Goal: Find contact information: Find contact information

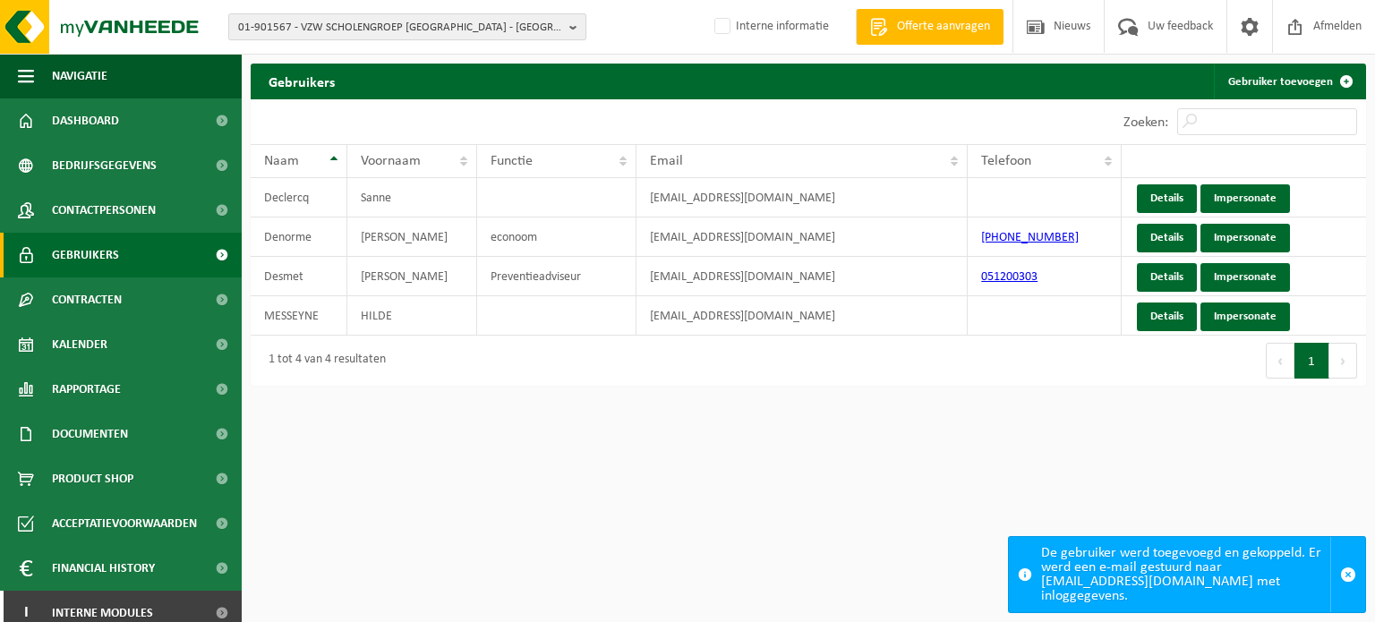
click at [407, 24] on span "01-901567 - VZW SCHOLENGROEP SINT-MICHIEL - BROEDERSCHOOL - ROESELARE" at bounding box center [400, 27] width 324 height 27
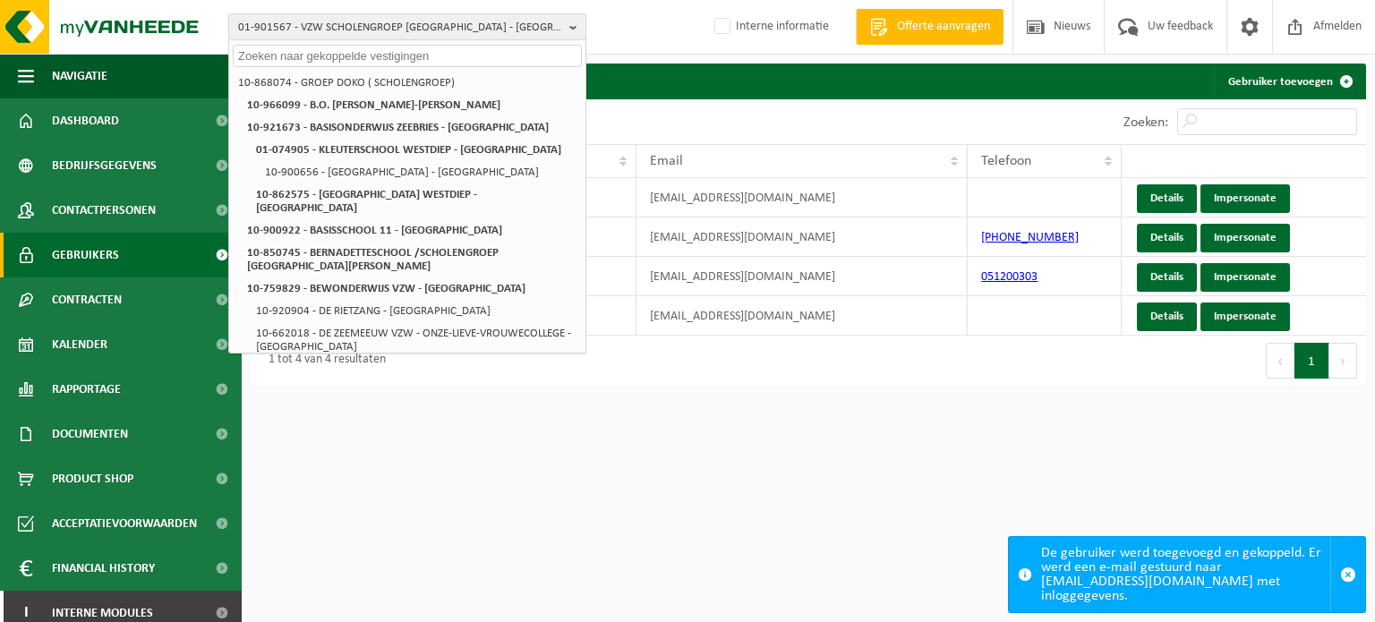
paste input "01-051043"
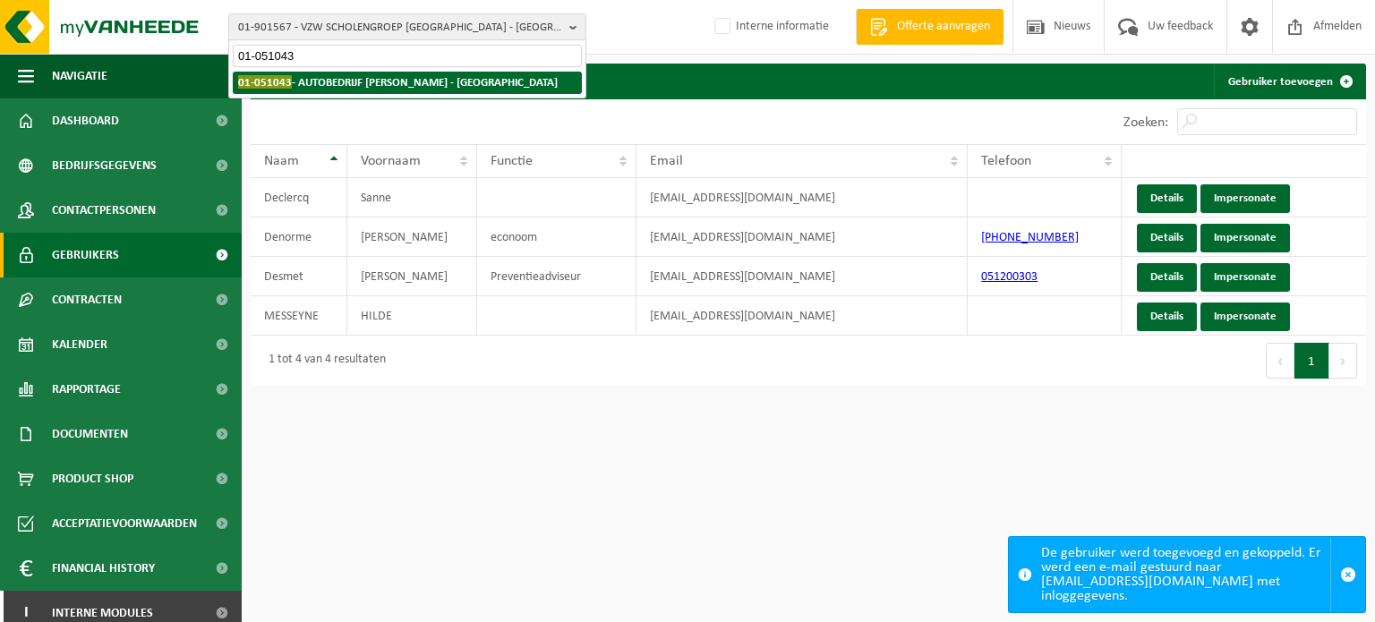
type input "01-051043"
click at [387, 79] on strong "01-051043 - AUTOBEDRIJF VANDE KERCKHOVE - SINT-MICHIELS" at bounding box center [398, 81] width 320 height 13
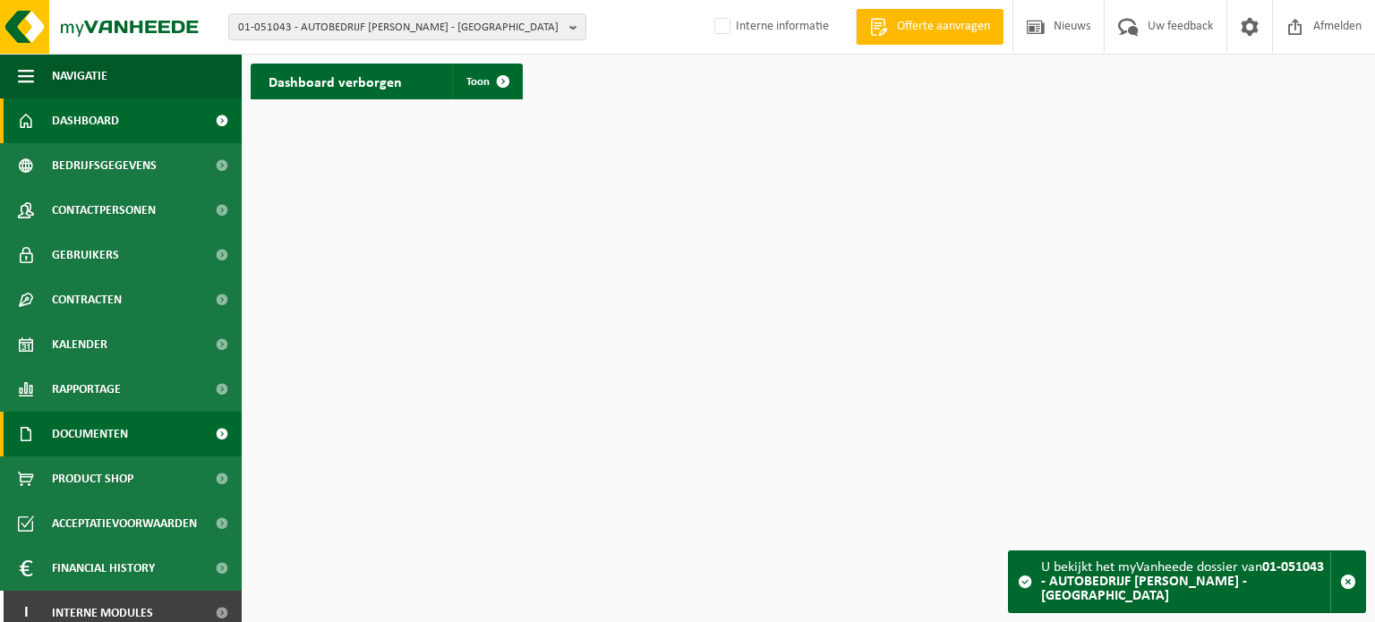
click at [201, 432] on span at bounding box center [221, 434] width 40 height 45
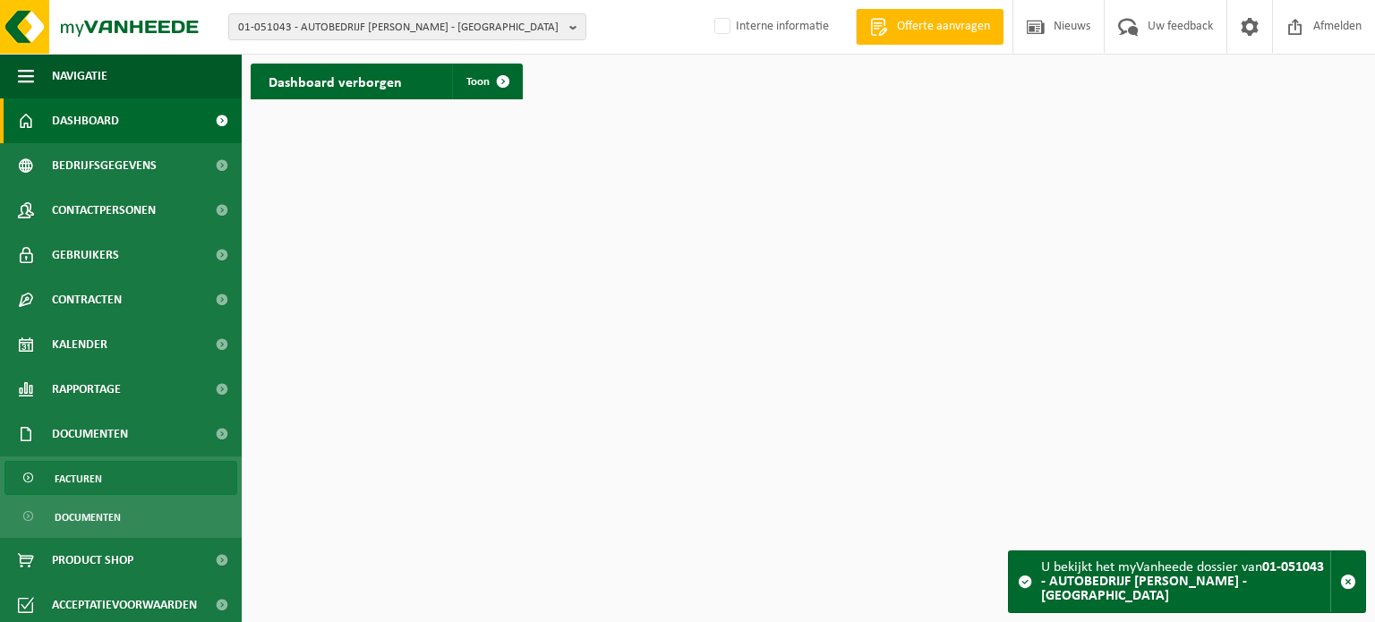
click at [130, 475] on link "Facturen" at bounding box center [120, 478] width 233 height 34
click at [71, 478] on span "Facturen" at bounding box center [78, 479] width 47 height 34
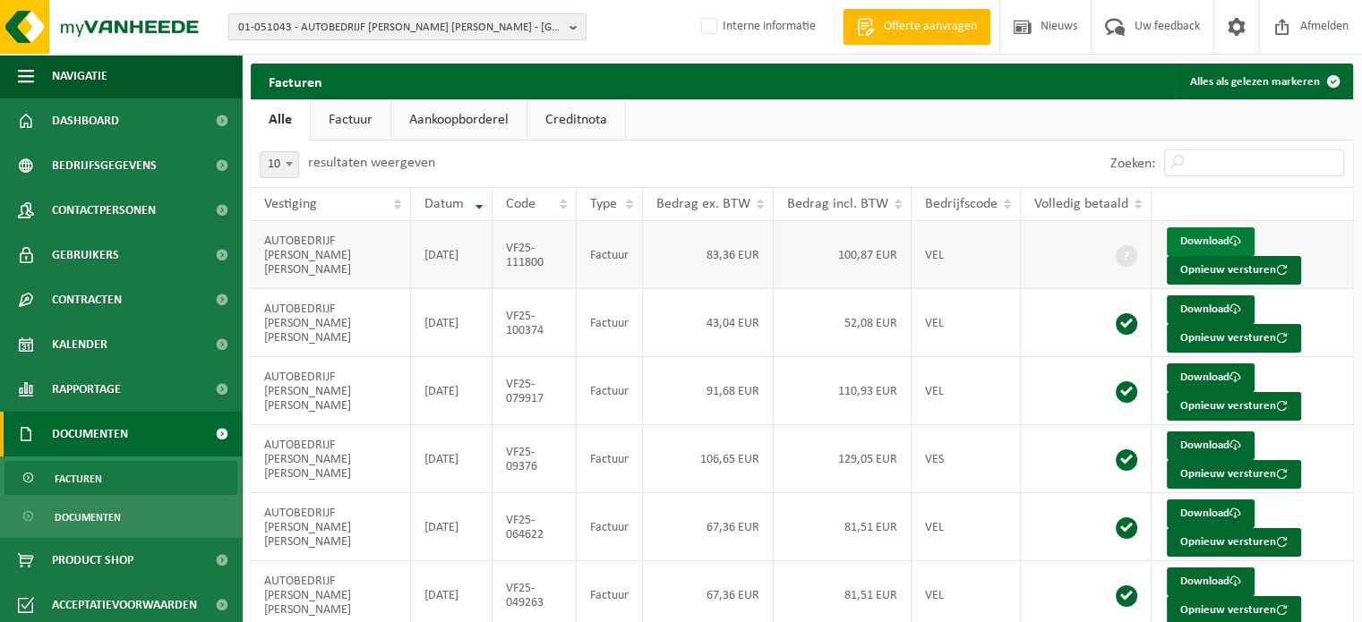
click at [1214, 235] on link "Download" at bounding box center [1211, 241] width 88 height 29
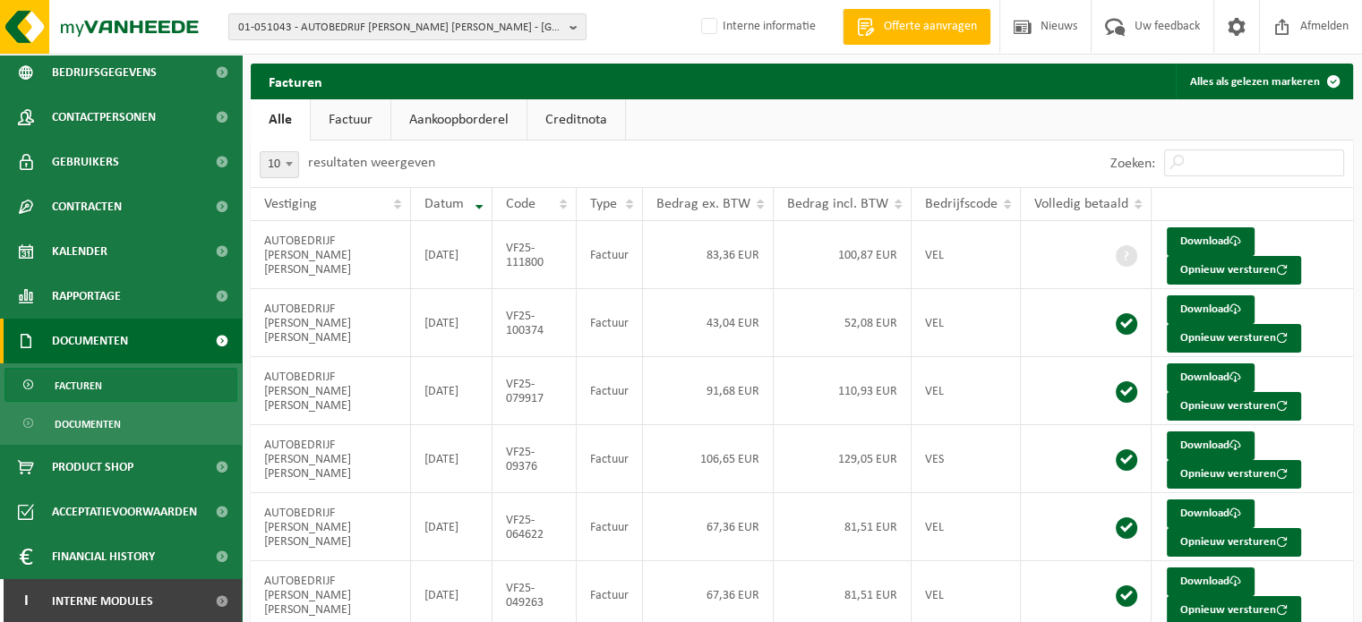
scroll to position [94, 0]
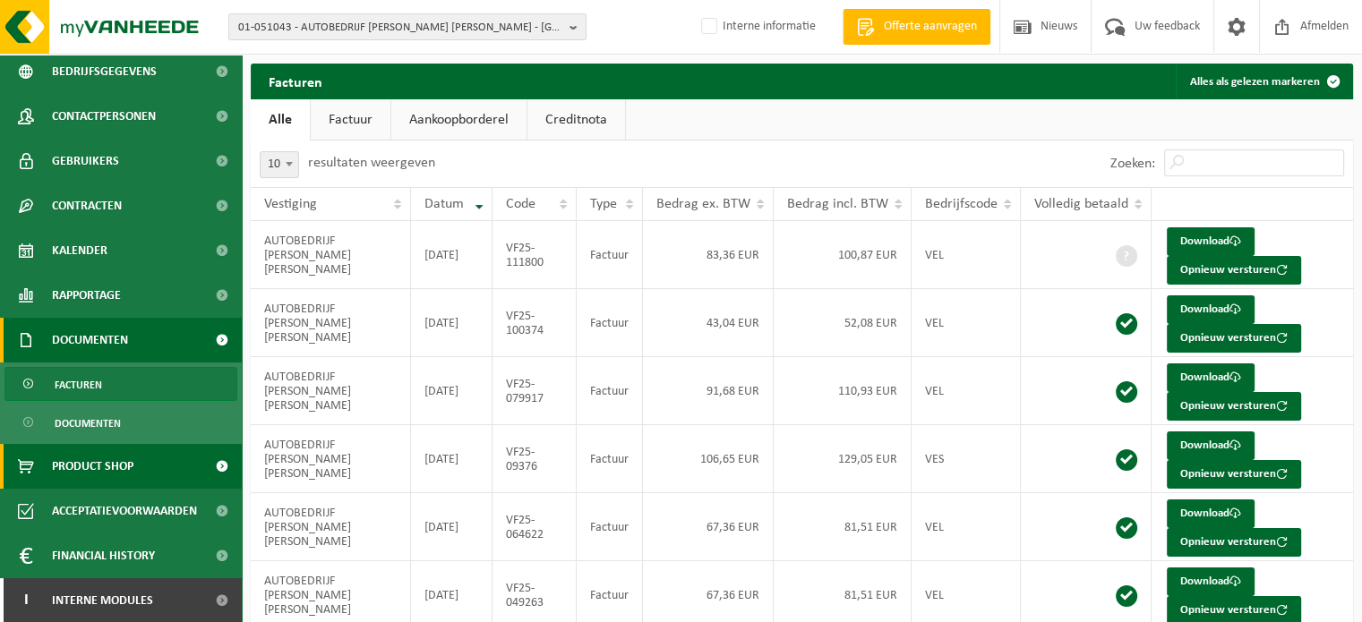
click at [93, 470] on span "Product Shop" at bounding box center [92, 466] width 81 height 45
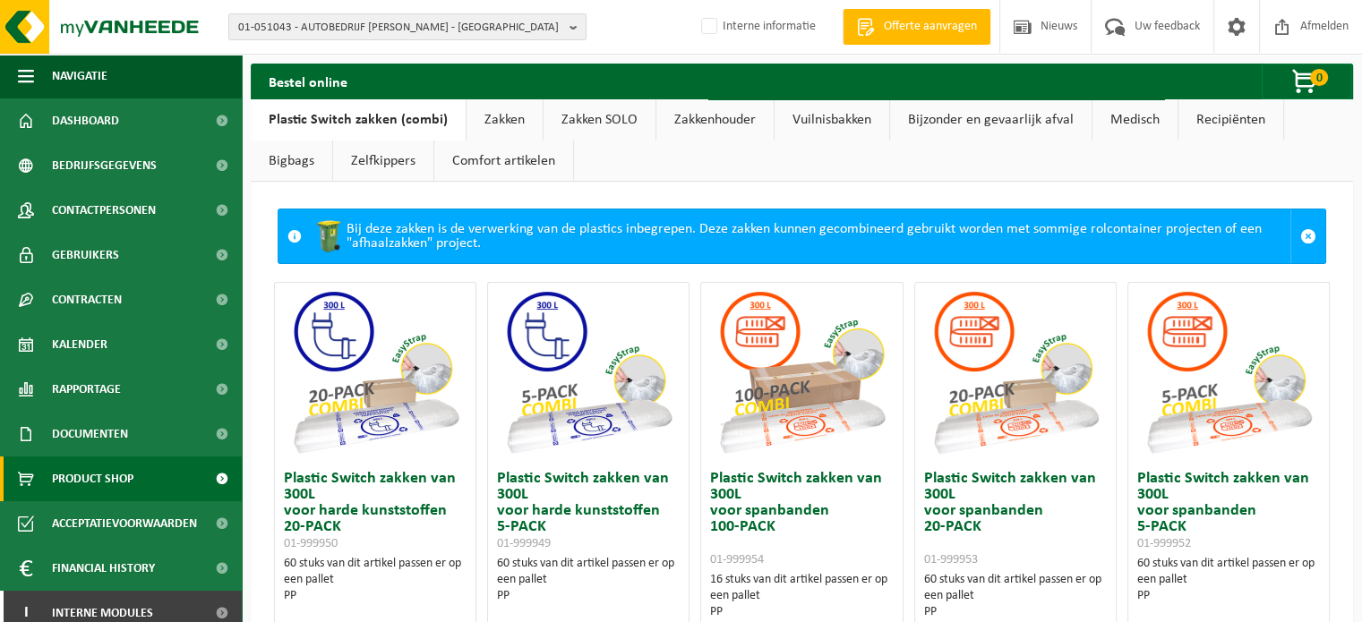
click at [496, 124] on link "Zakken" at bounding box center [504, 119] width 76 height 41
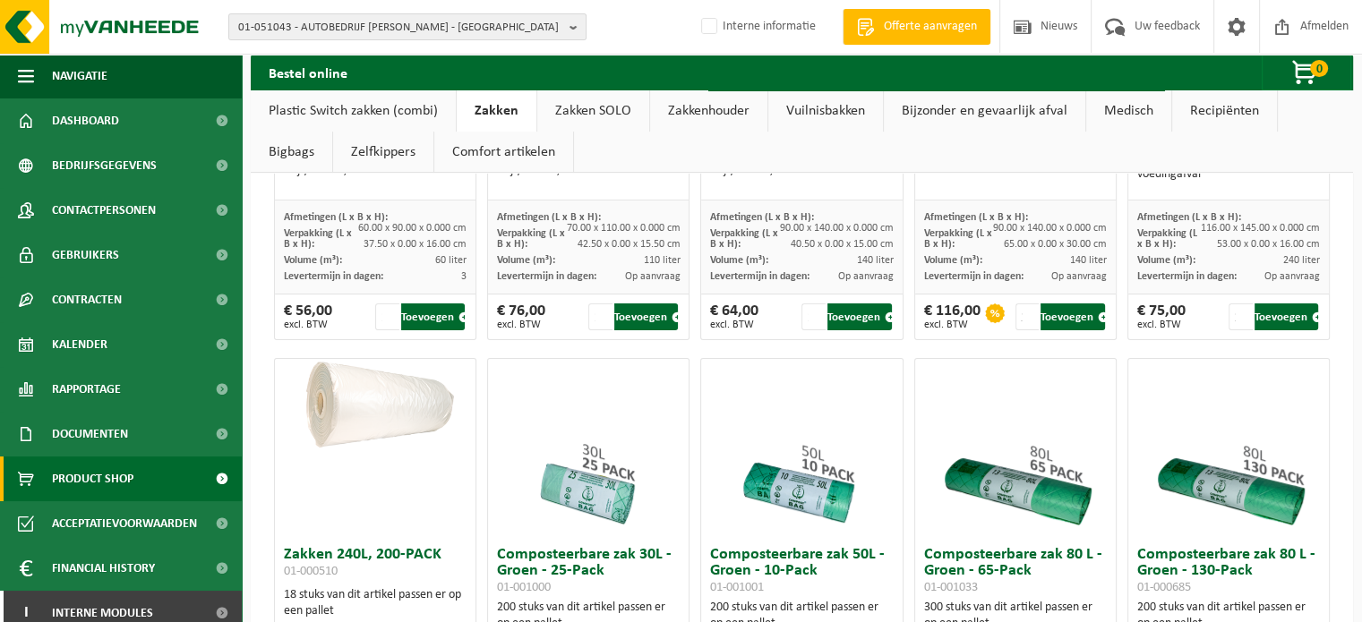
scroll to position [448, 0]
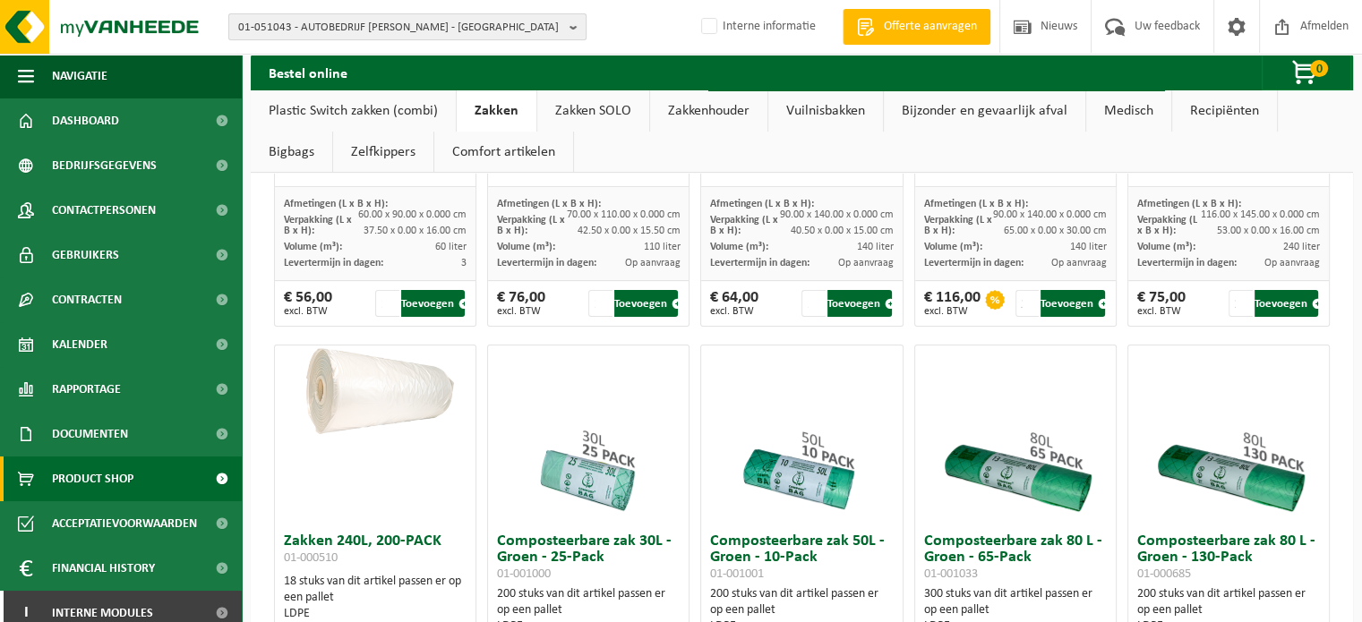
click at [305, 28] on span "01-051043 - AUTOBEDRIJF [PERSON_NAME] - [GEOGRAPHIC_DATA]" at bounding box center [400, 27] width 324 height 27
paste input "01-073368"
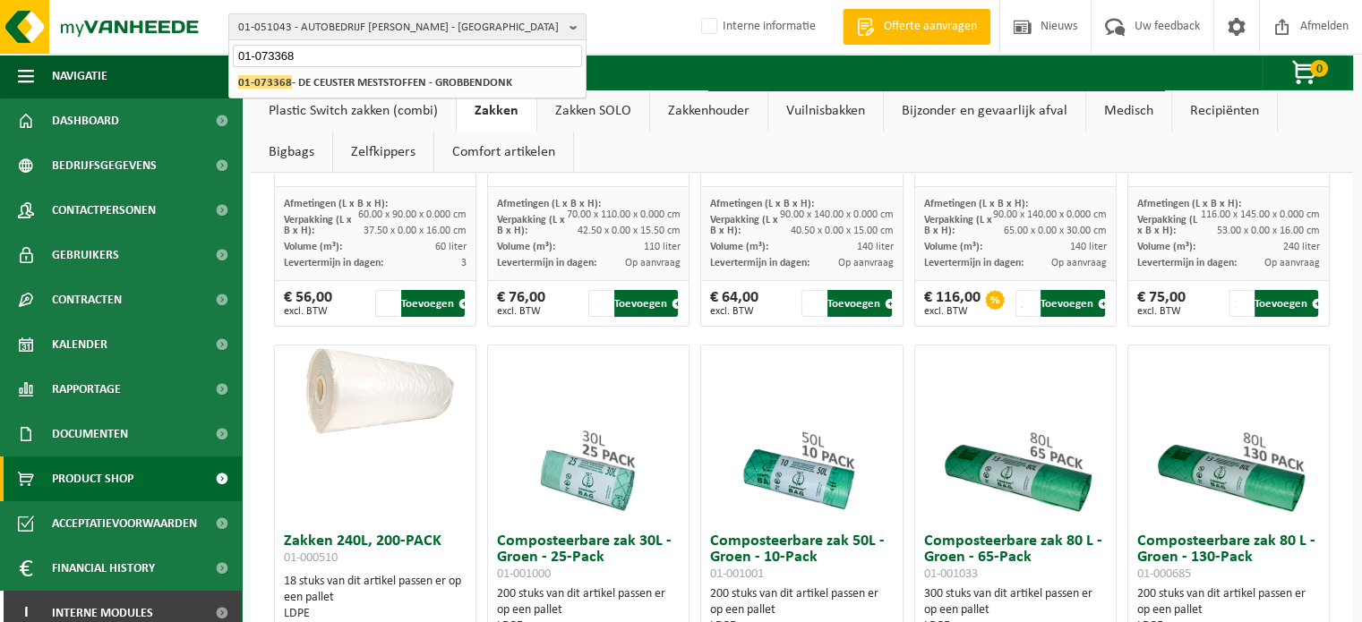
type input "01-073368"
click at [321, 72] on li "01-073368 - DE CEUSTER MESTSTOFFEN - GROBBENDONK" at bounding box center [407, 83] width 349 height 22
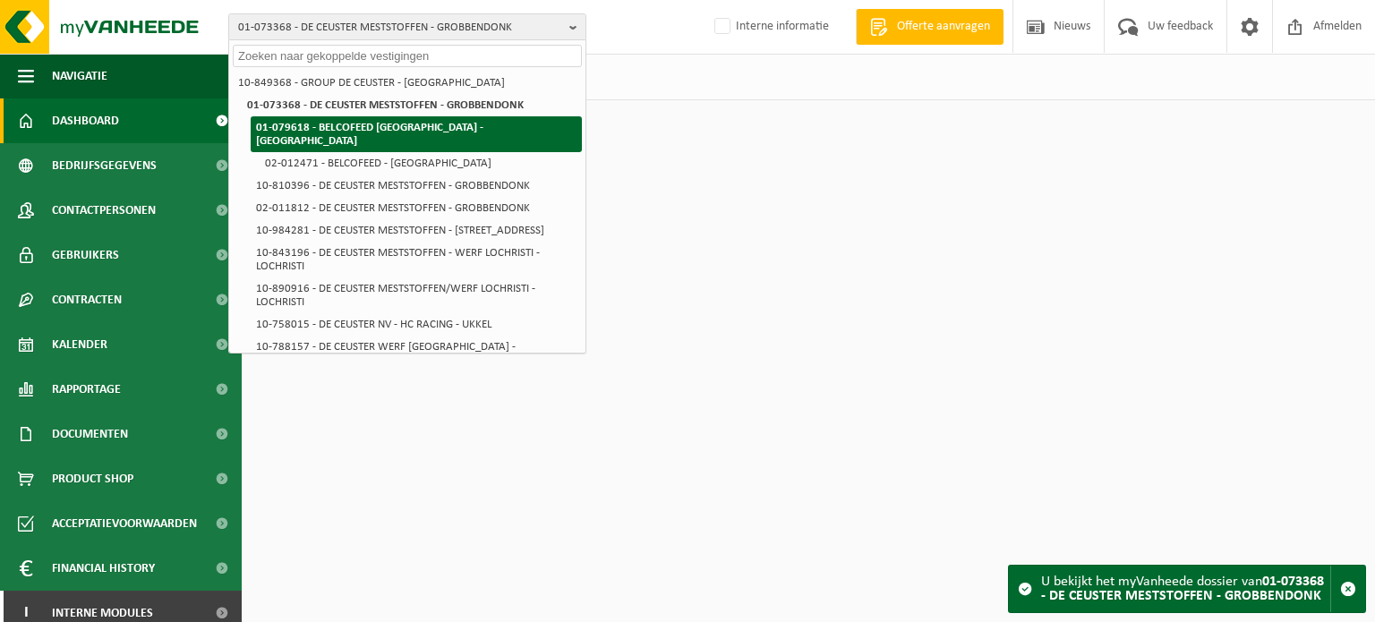
click at [381, 124] on strong "01-079618 - BELCOFEED [GEOGRAPHIC_DATA] - [GEOGRAPHIC_DATA]" at bounding box center [369, 134] width 227 height 25
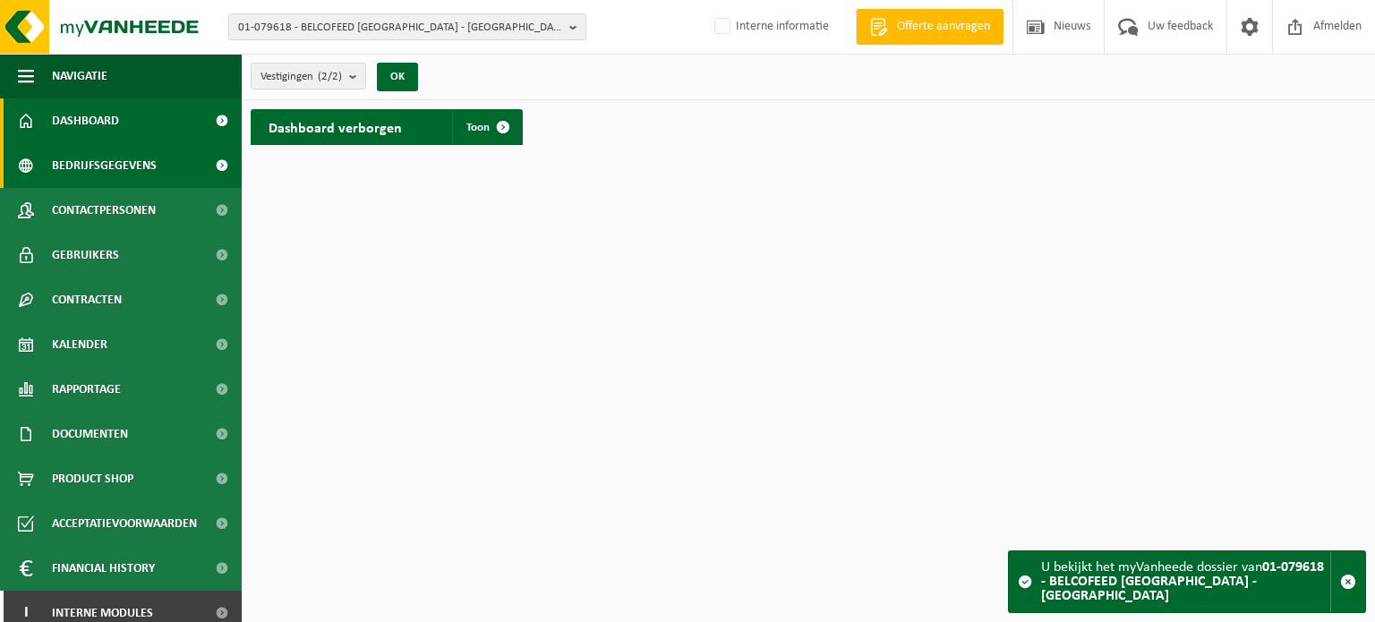
click at [155, 164] on link "Bedrijfsgegevens" at bounding box center [121, 165] width 242 height 45
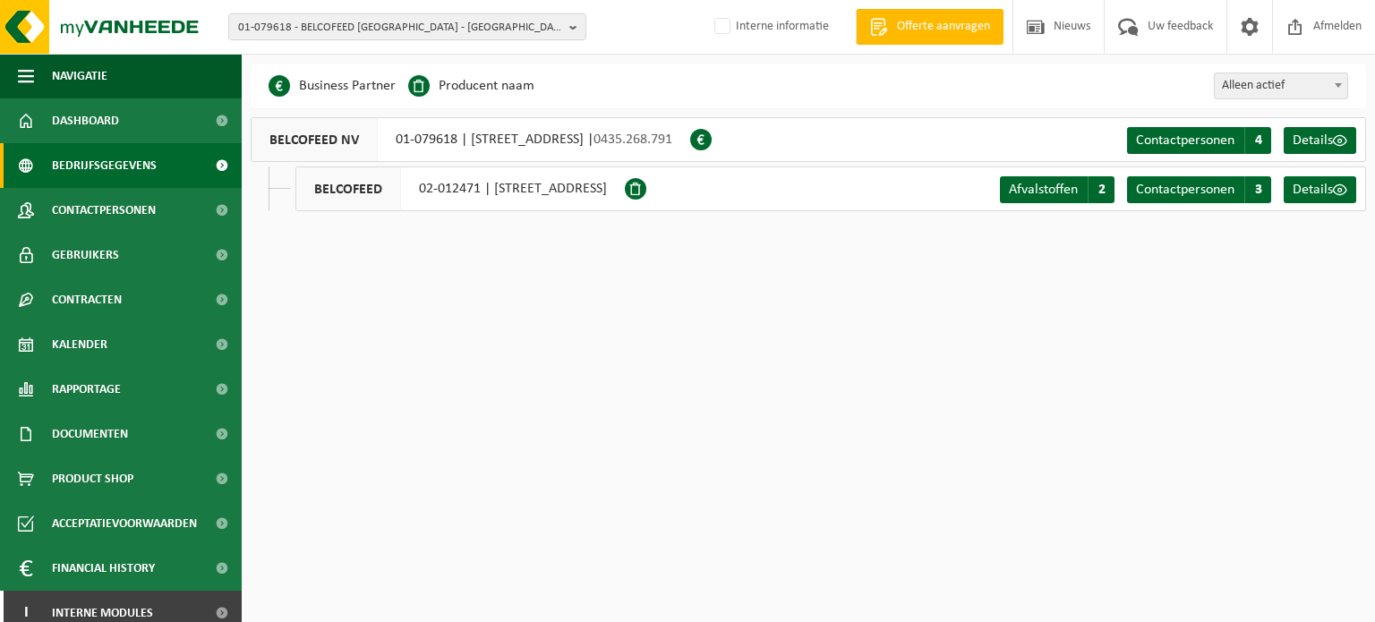
click at [526, 429] on html "01-079618 - BELCOFEED NV - ANTWERPEN 10-849368 - GROUP DE CEUSTER - GROBBENDONK…" at bounding box center [687, 311] width 1375 height 622
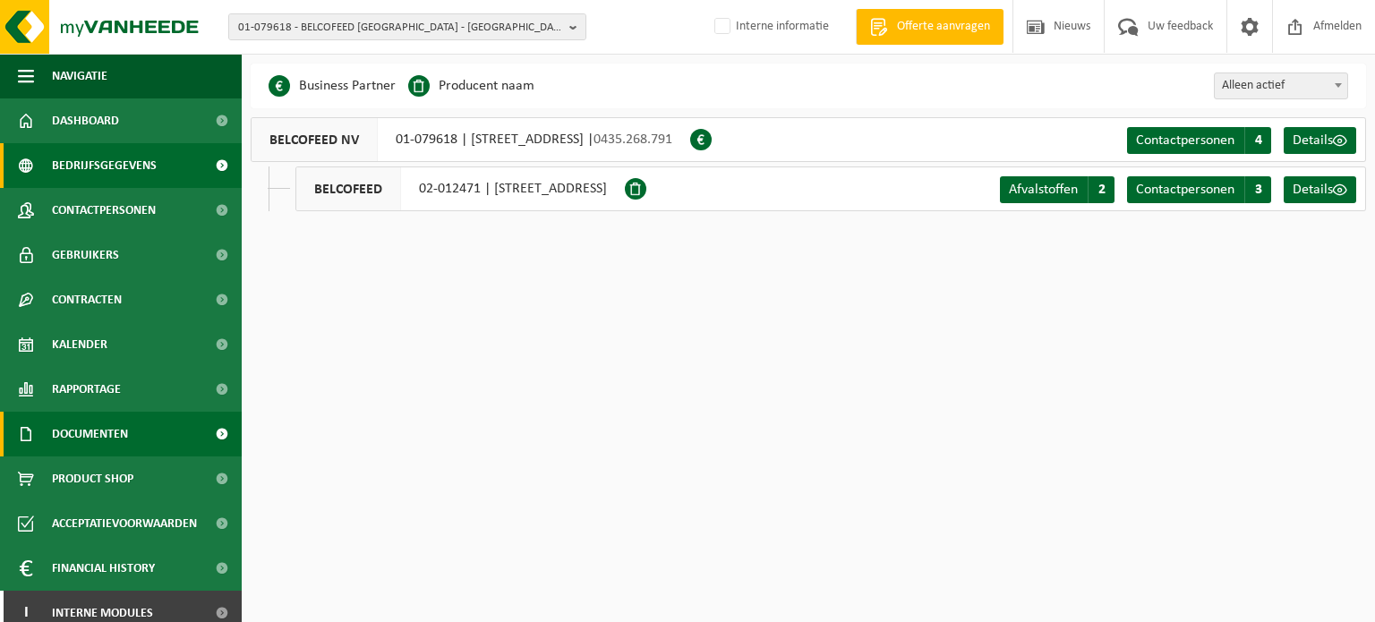
click at [153, 431] on link "Documenten" at bounding box center [121, 434] width 242 height 45
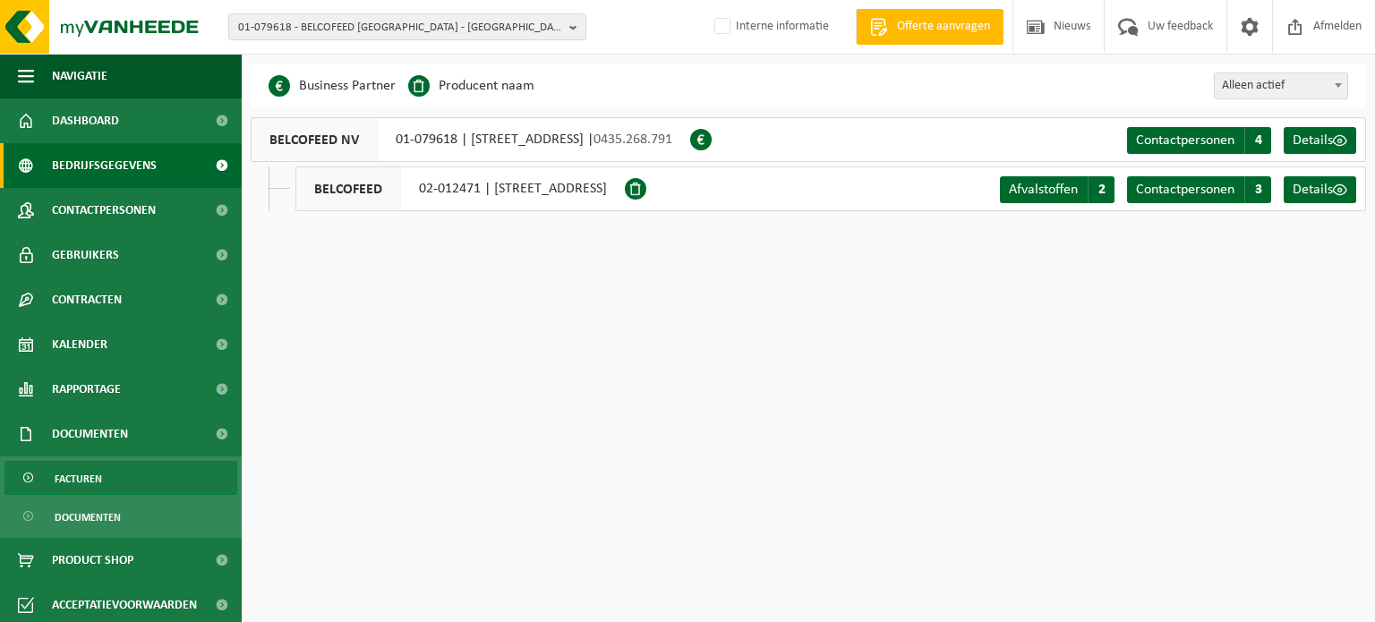
click at [129, 483] on link "Facturen" at bounding box center [120, 478] width 233 height 34
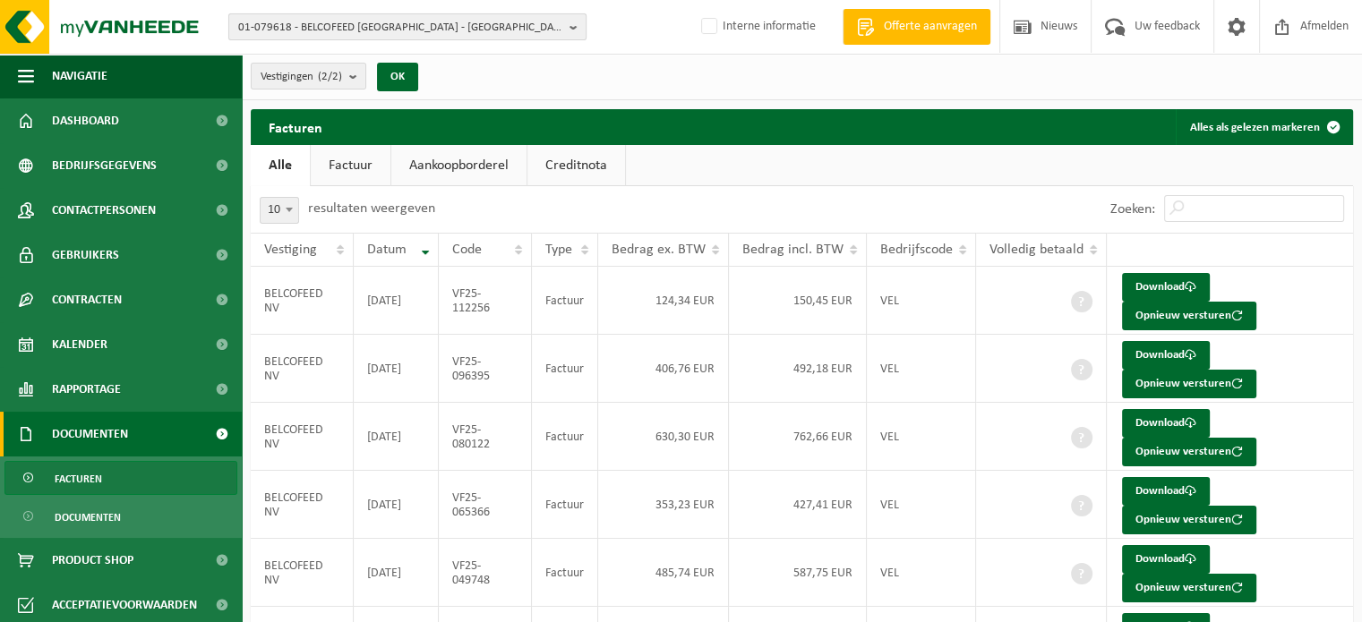
click at [389, 29] on span "01-079618 - BELCOFEED NV - ANTWERPEN" at bounding box center [400, 27] width 324 height 27
paste input "01-901774"
type input "01-901774"
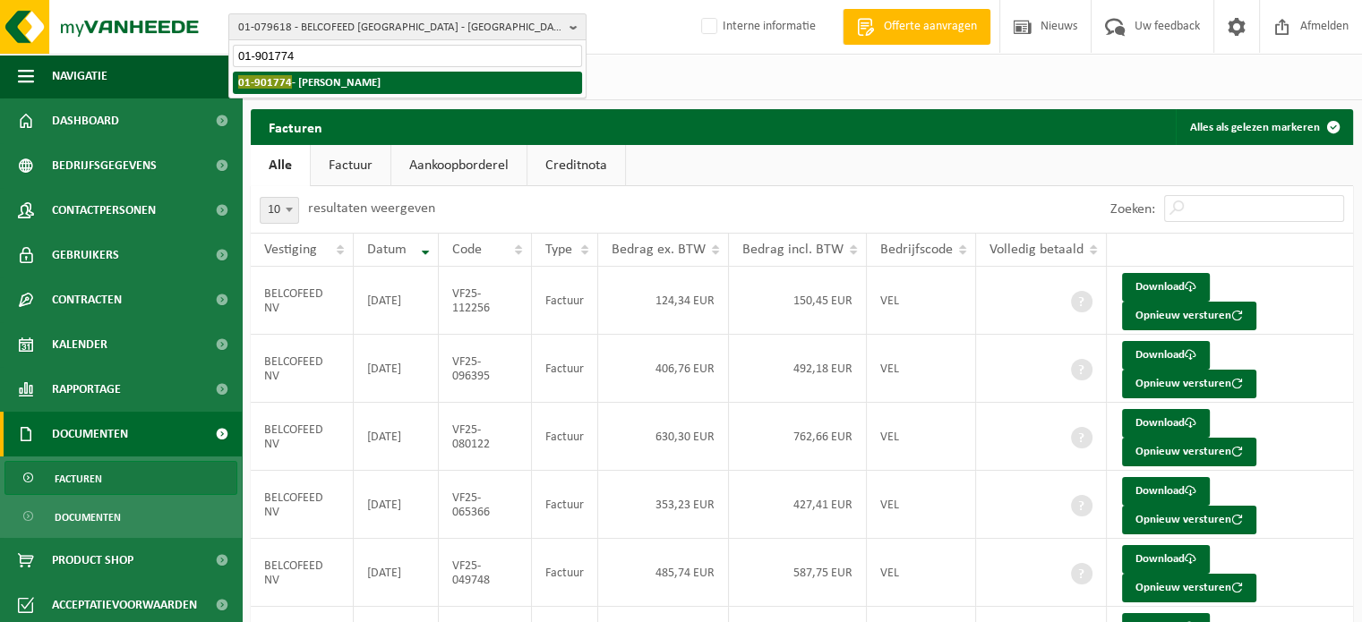
click at [353, 78] on strong "01-901774 - DELANGHE KOEN - BOEZINGE" at bounding box center [309, 81] width 142 height 13
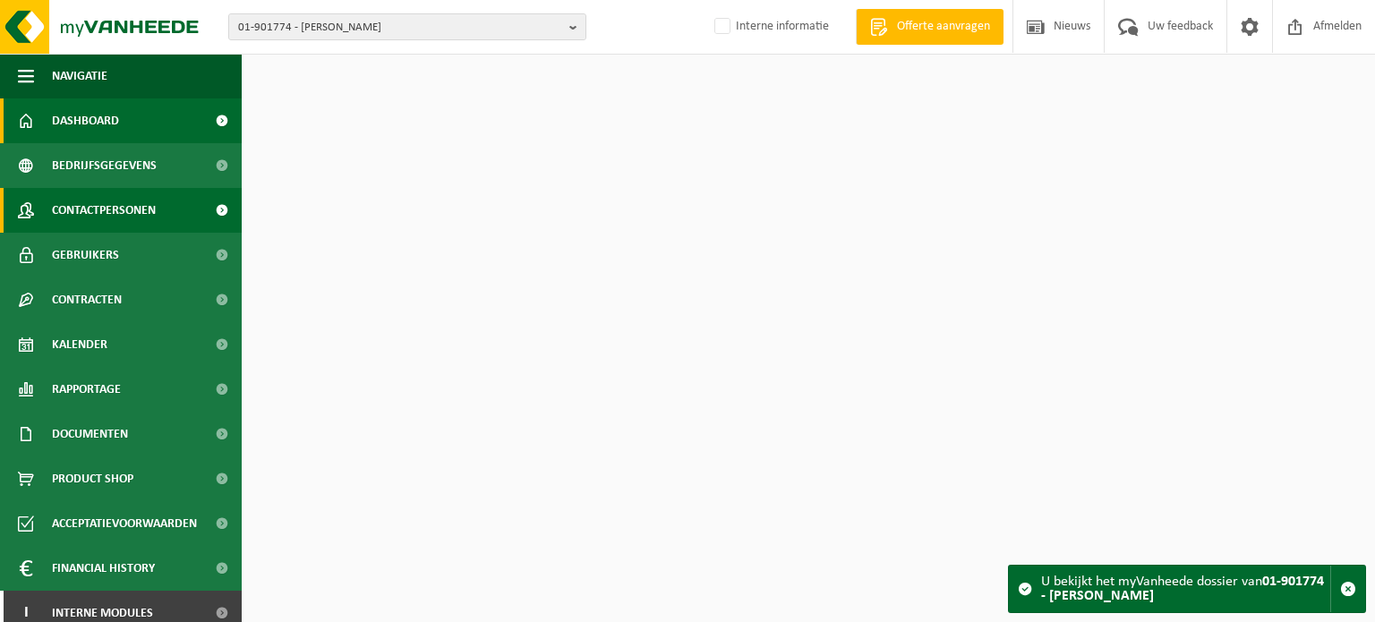
click at [66, 213] on span "Contactpersonen" at bounding box center [104, 210] width 104 height 45
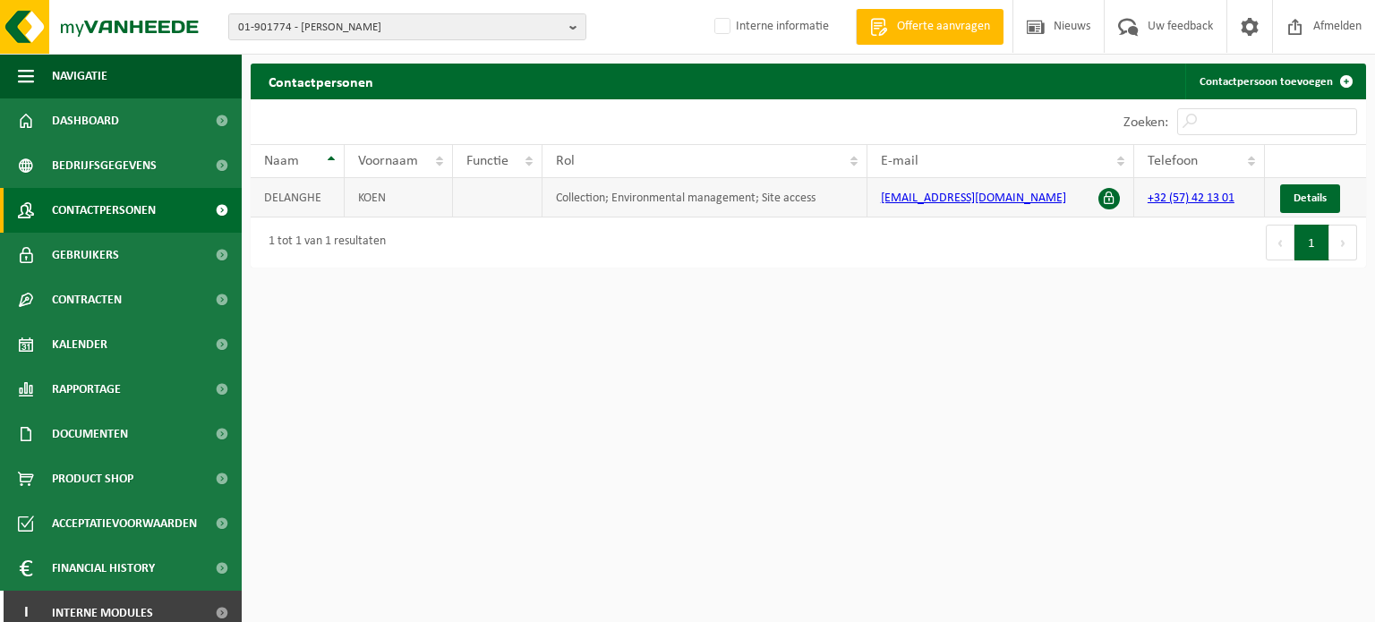
drag, startPoint x: 1050, startPoint y: 209, endPoint x: 864, endPoint y: 201, distance: 186.4
click at [864, 201] on tr "DELANGHE KOEN Collection; Environmental management; Site access [EMAIL_ADDRESS]…" at bounding box center [809, 197] width 1116 height 39
copy tr "[EMAIL_ADDRESS][DOMAIN_NAME]"
